Goal: Transaction & Acquisition: Download file/media

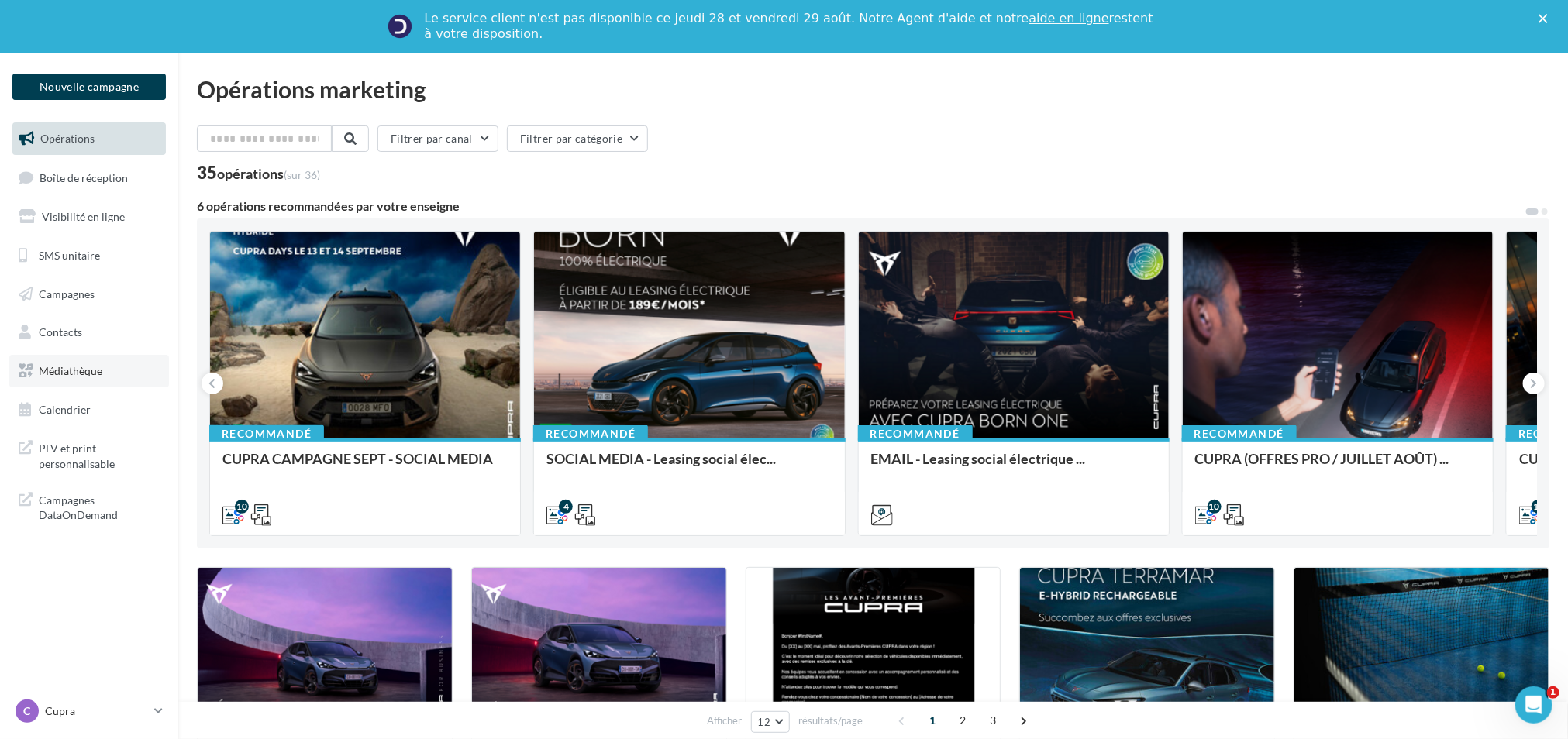
click at [88, 355] on link "Médiathèque" at bounding box center [90, 371] width 160 height 32
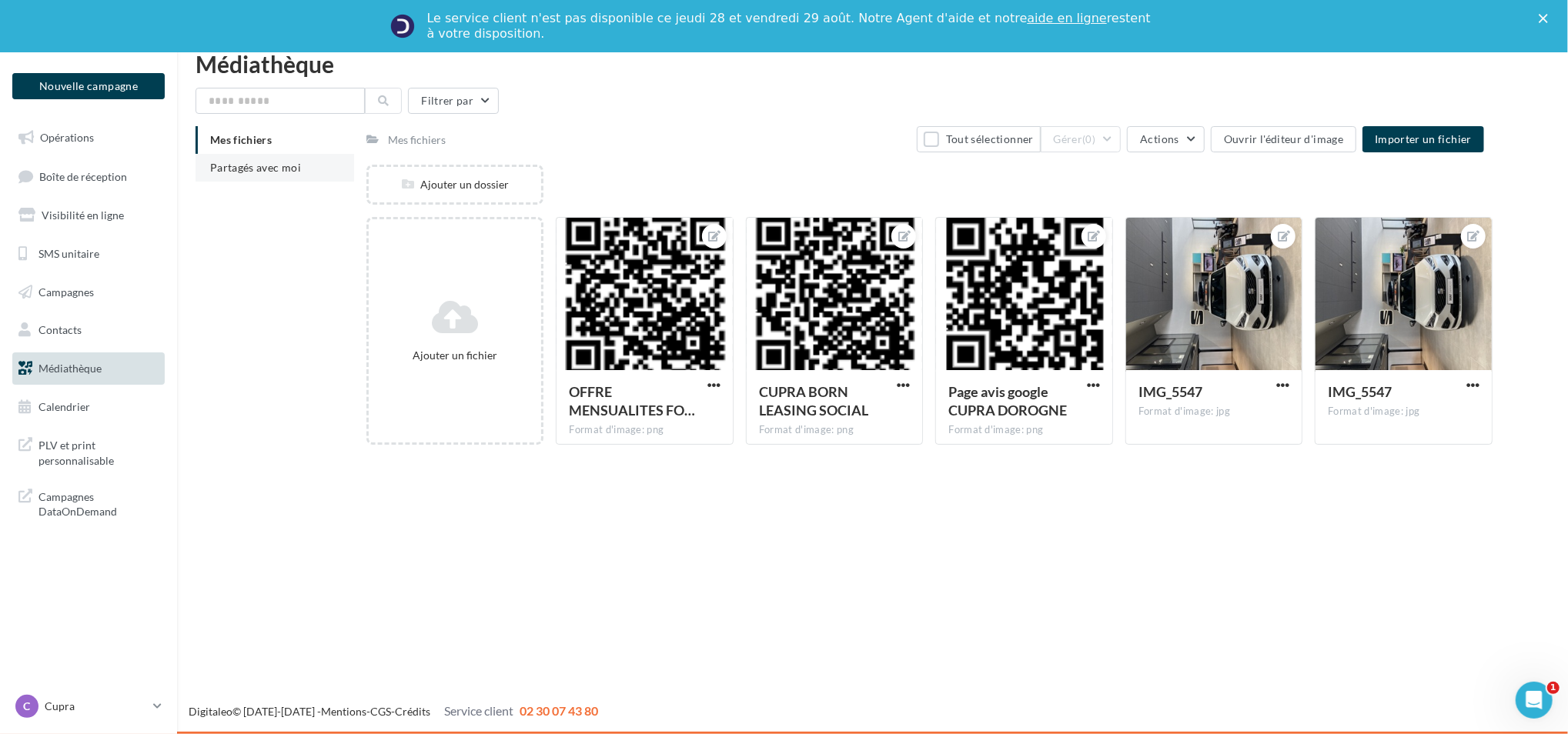
click at [248, 177] on li "Partagés avec moi" at bounding box center [275, 168] width 159 height 28
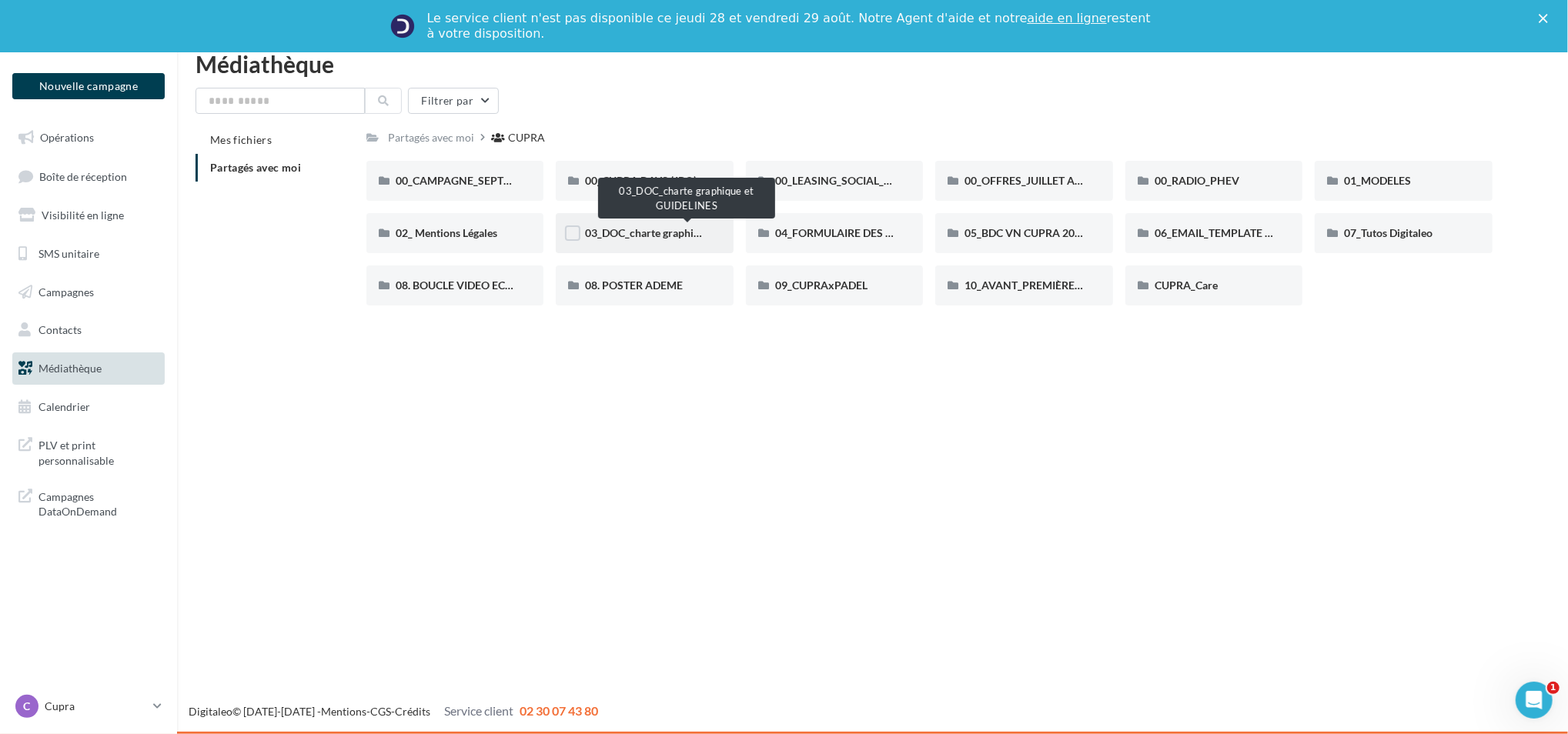
click at [652, 237] on span "03_DOC_charte graphique et GUIDELINES" at bounding box center [686, 232] width 202 height 13
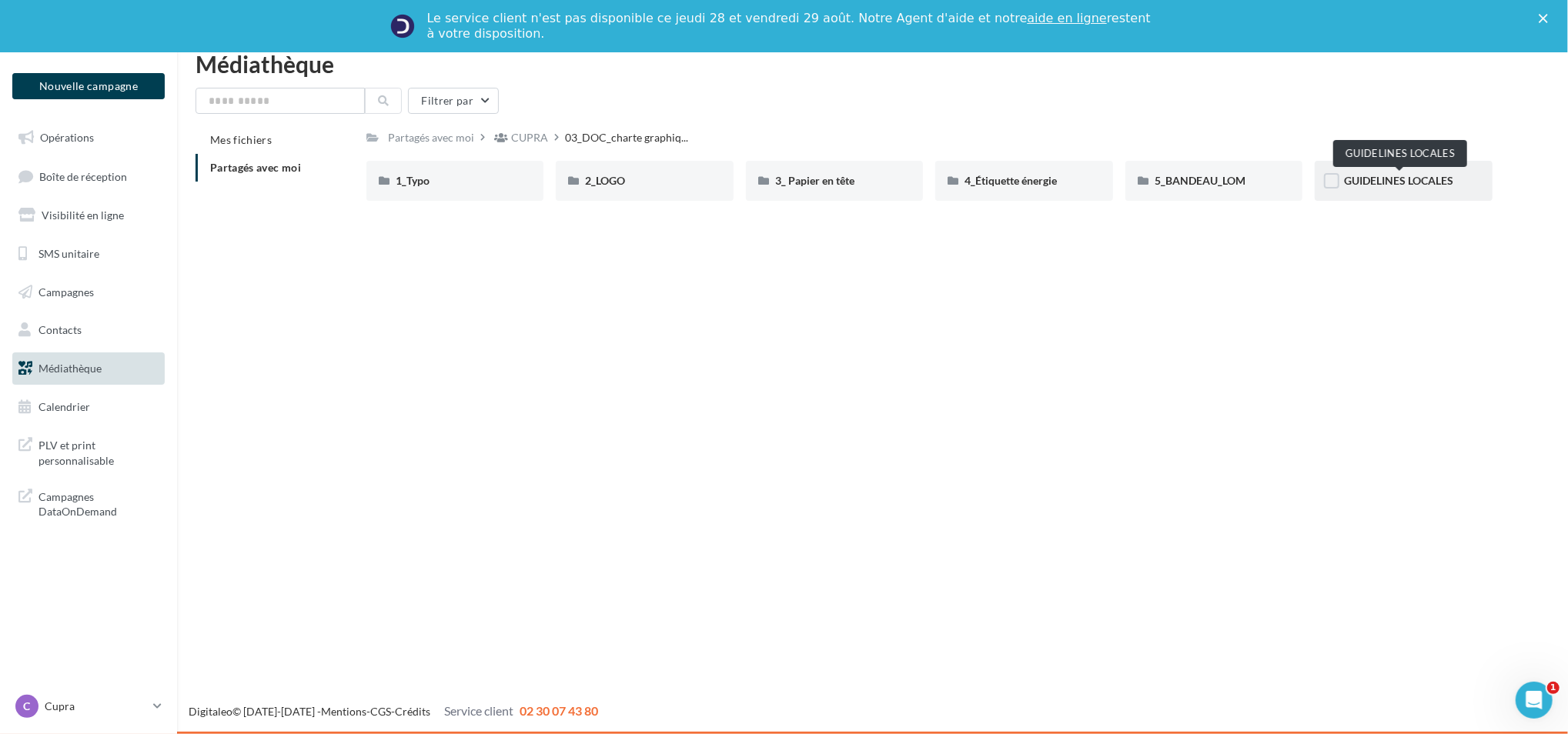
click at [1351, 177] on span "GUIDELINES LOCALES" at bounding box center [1398, 179] width 110 height 13
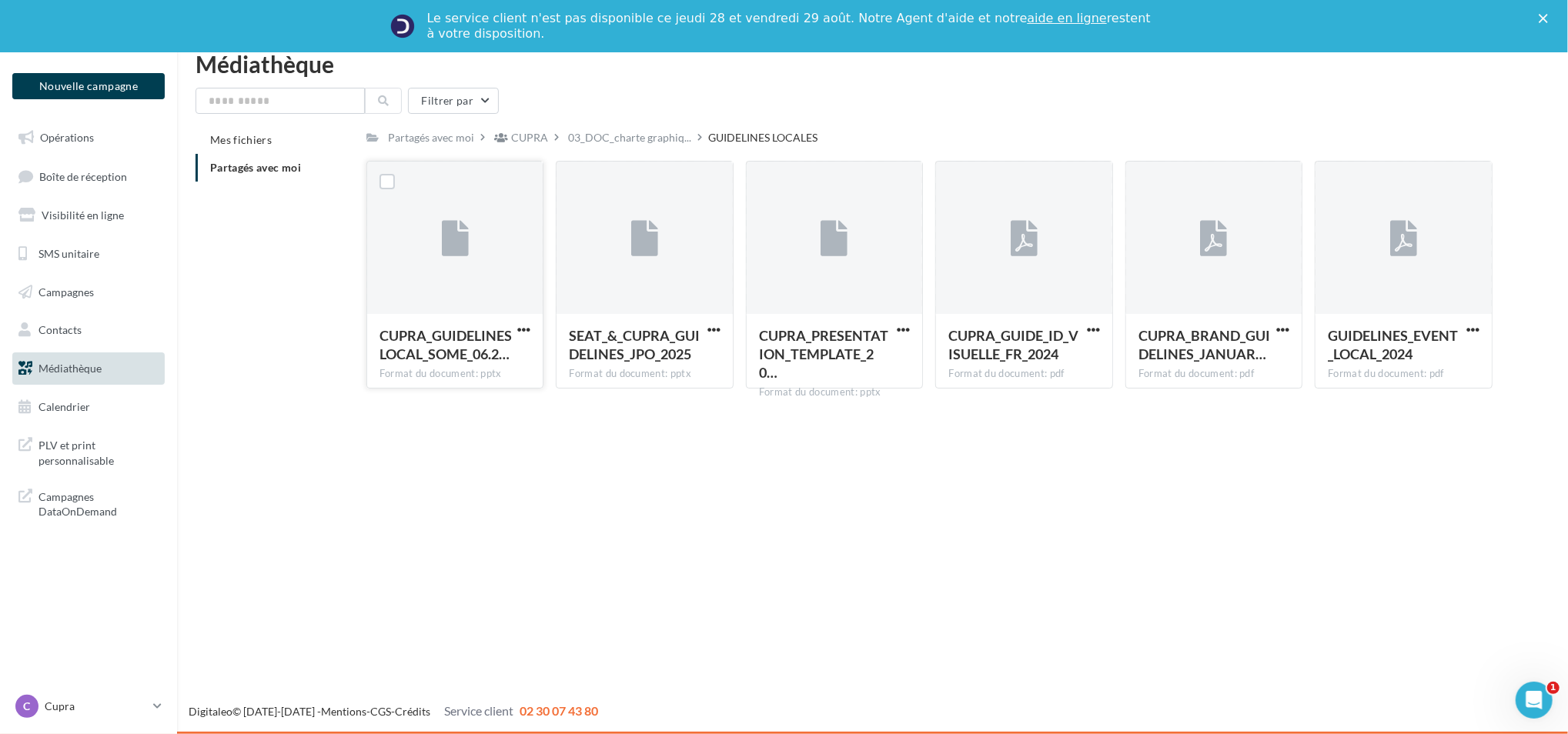
click at [436, 315] on div "CUPRA_GUIDELINES LOCAL_SOME_06.2… Format du document: pptx" at bounding box center [456, 350] width 176 height 73
drag, startPoint x: 436, startPoint y: 315, endPoint x: 402, endPoint y: 278, distance: 50.2
click at [402, 278] on div at bounding box center [456, 239] width 176 height 154
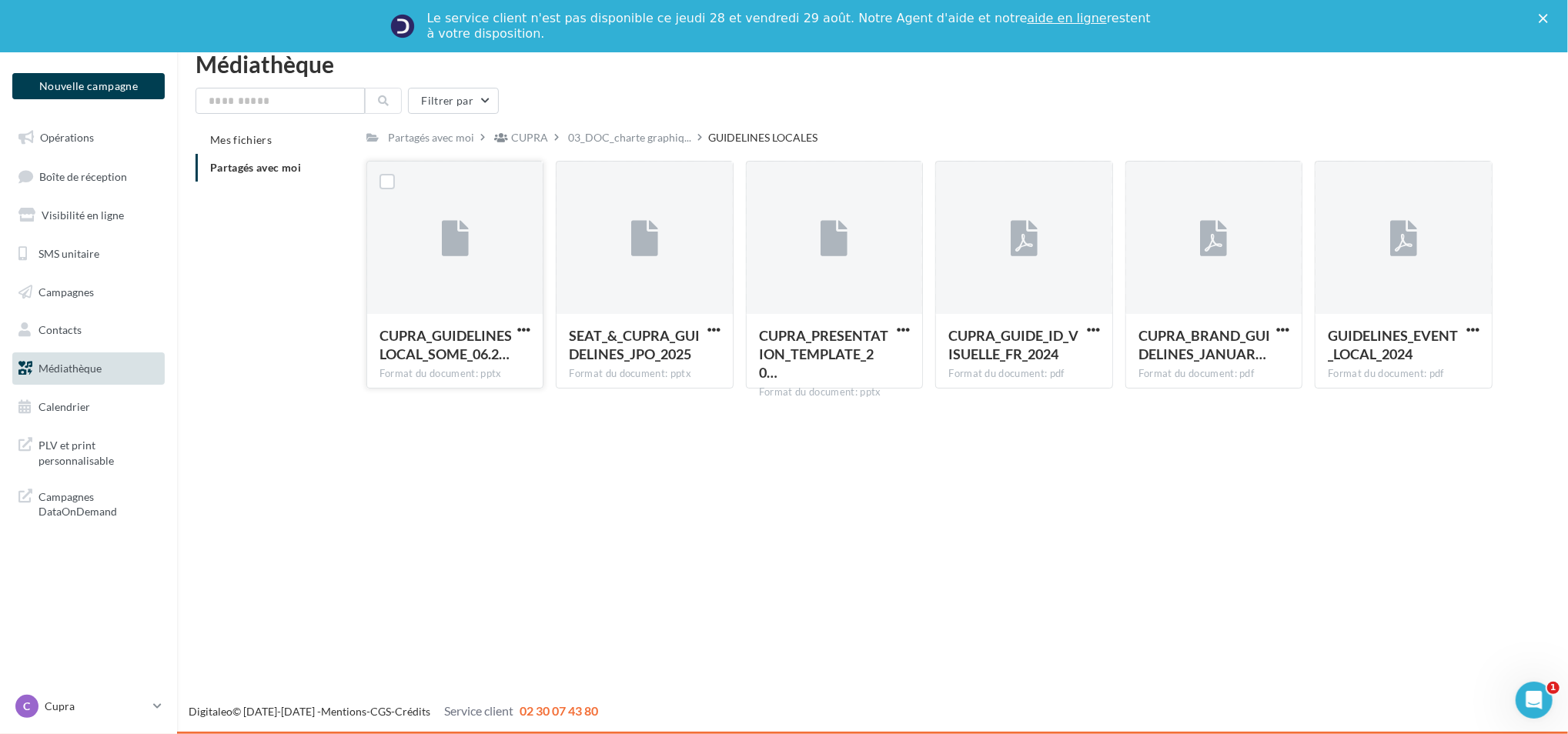
click at [402, 278] on div at bounding box center [456, 239] width 176 height 154
click at [454, 288] on div at bounding box center [456, 239] width 176 height 154
click at [525, 331] on span "button" at bounding box center [524, 329] width 13 height 13
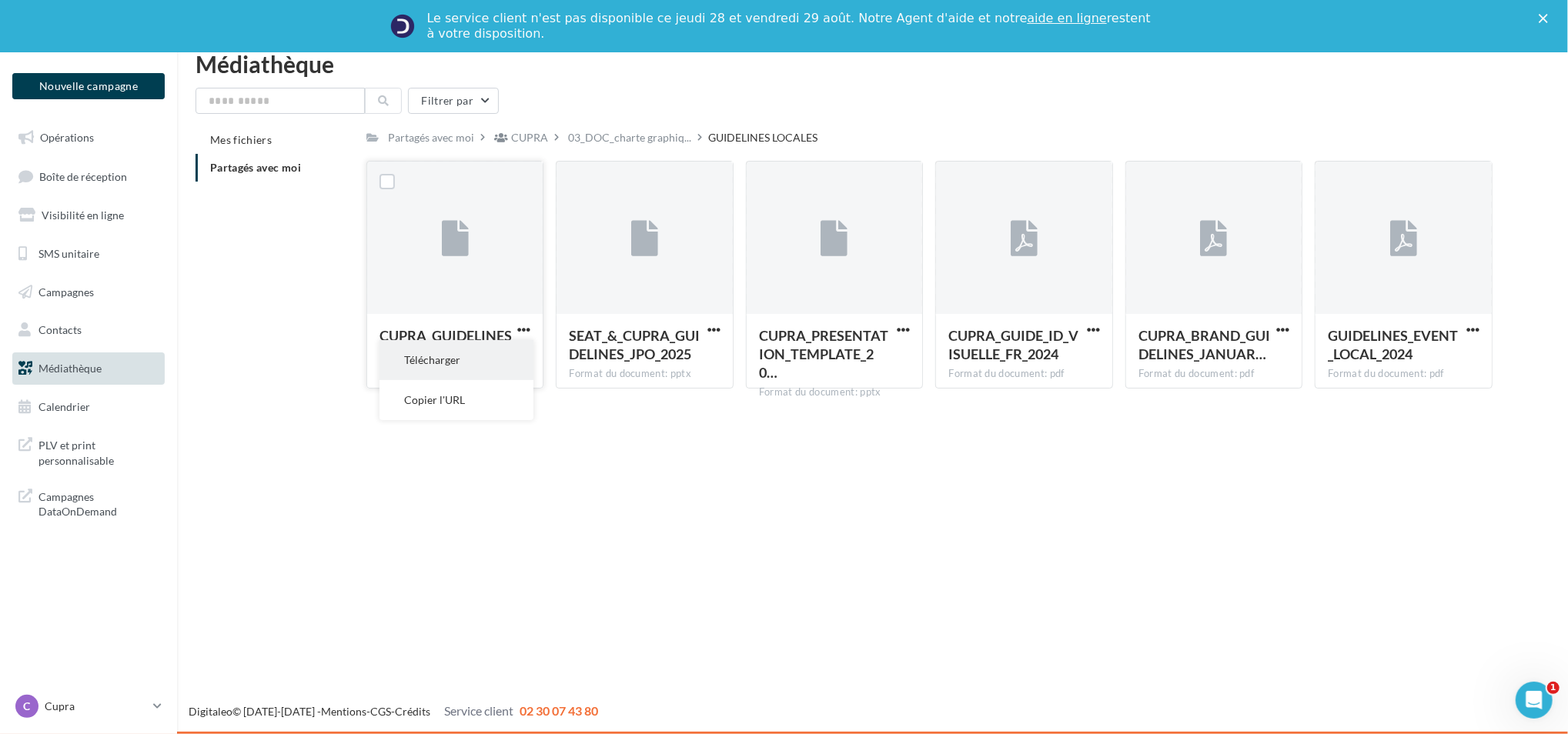
click at [457, 353] on button "Télécharger" at bounding box center [456, 360] width 154 height 40
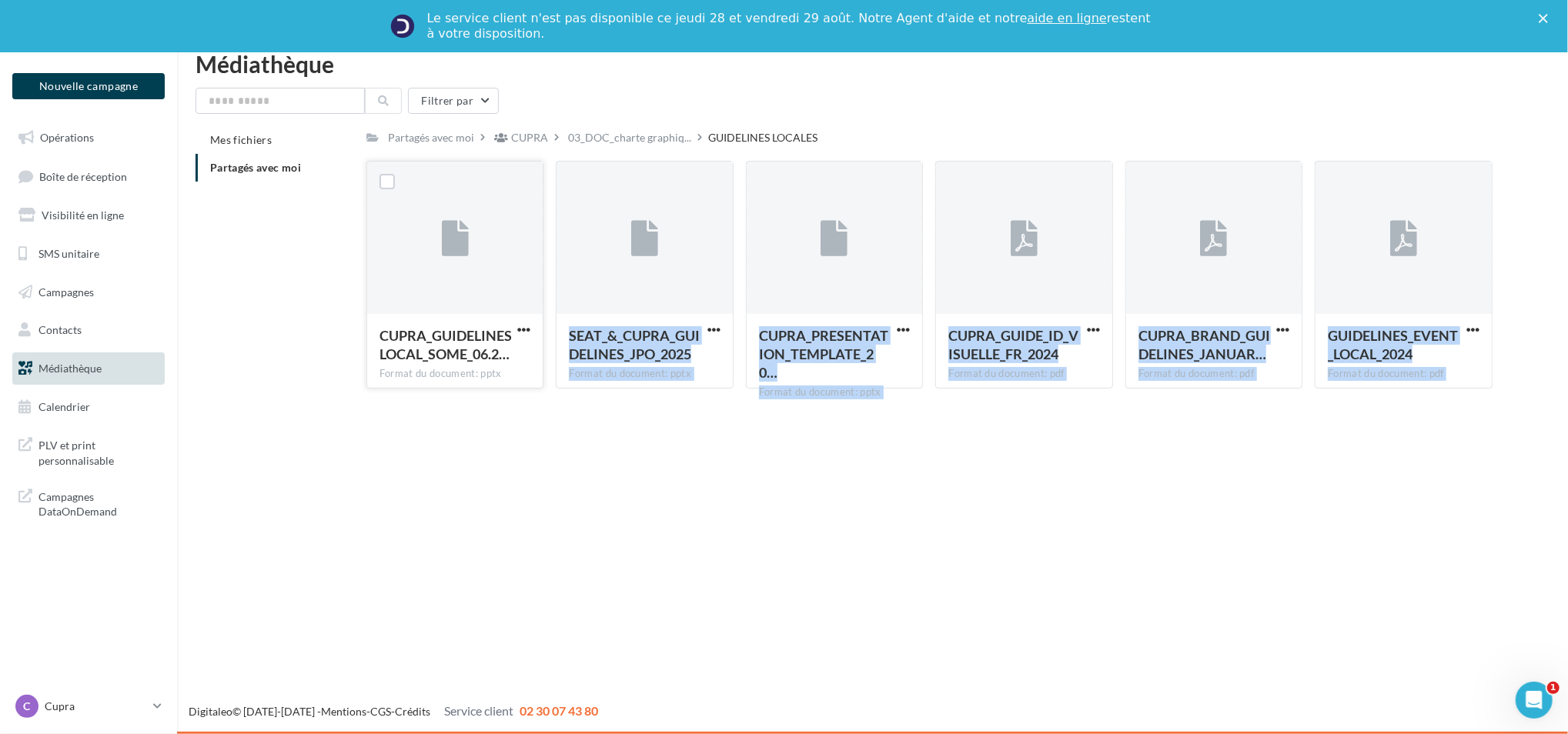
drag, startPoint x: 712, startPoint y: 227, endPoint x: 608, endPoint y: 491, distance: 283.7
click at [608, 491] on div "Nouvelle campagne Nouvelle campagne Opérations Boîte de réception Visibilité en…" at bounding box center [784, 393] width 1568 height 682
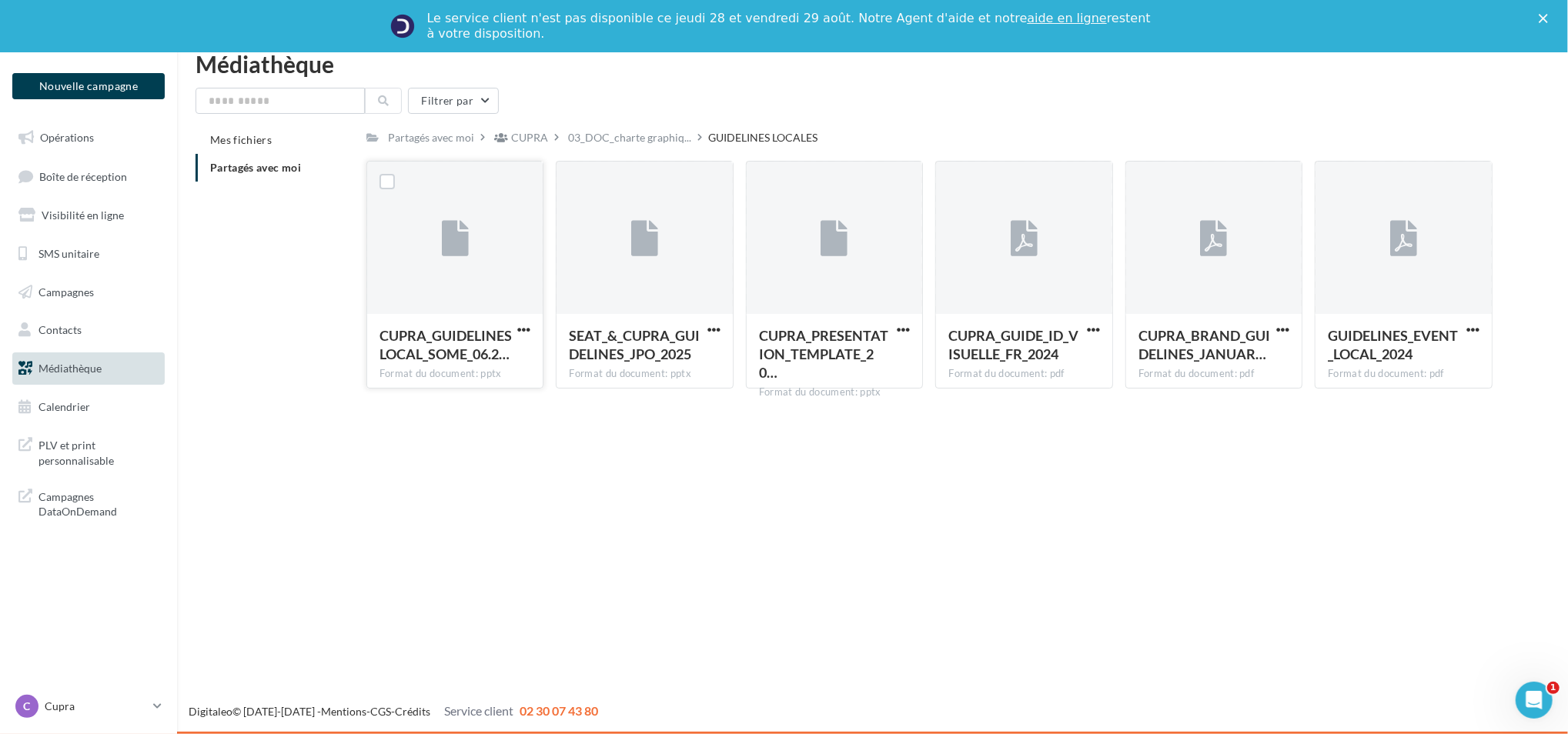
click at [608, 491] on div "Nouvelle campagne Nouvelle campagne Opérations Boîte de réception Visibilité en…" at bounding box center [784, 393] width 1568 height 682
click at [244, 134] on span "Mes fichiers" at bounding box center [241, 139] width 62 height 13
